Goal: Find specific page/section

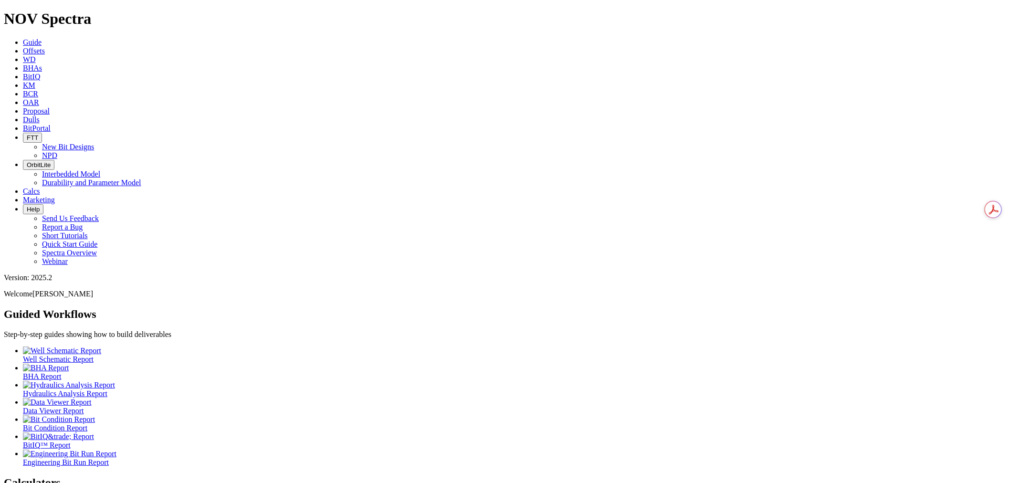
click at [23, 115] on icon at bounding box center [23, 119] width 0 height 8
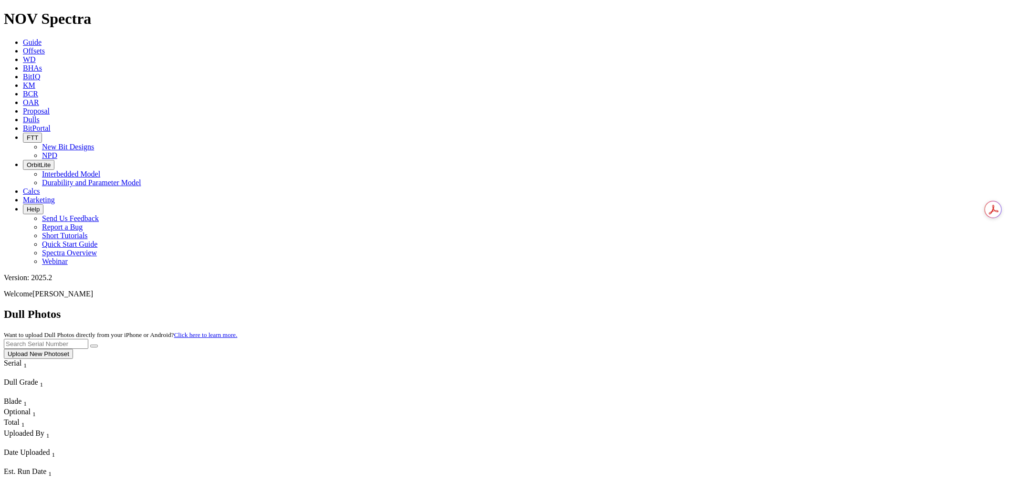
click at [88, 339] on input "text" at bounding box center [46, 344] width 84 height 10
click at [90, 344] on button "submit" at bounding box center [94, 345] width 8 height 3
drag, startPoint x: 838, startPoint y: 45, endPoint x: 765, endPoint y: 45, distance: 73.0
click at [765, 308] on div "Dull Photos Want to upload Dull Photos directly from your iPhone or Android? Cl…" at bounding box center [509, 333] width 1010 height 51
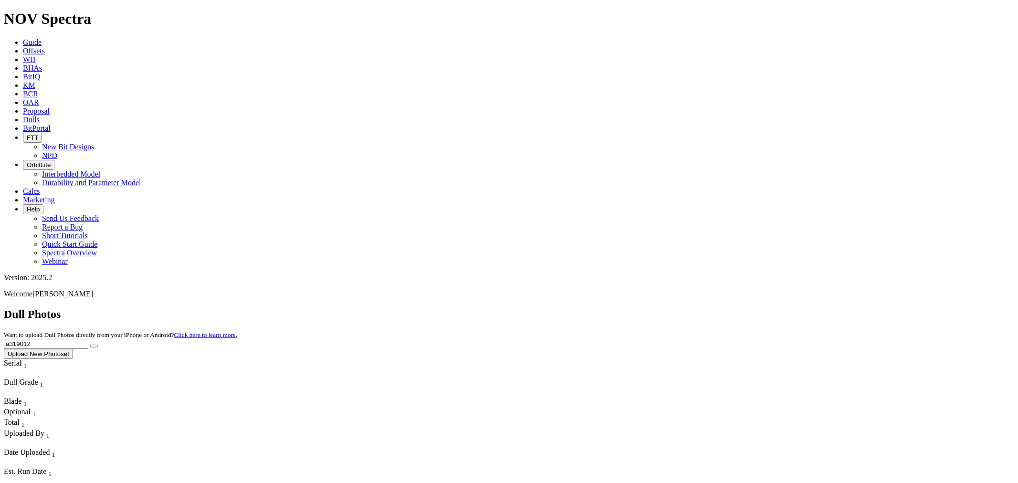
type input "a319012"
click at [90, 344] on button "submit" at bounding box center [94, 345] width 8 height 3
